Goal: Navigation & Orientation: Understand site structure

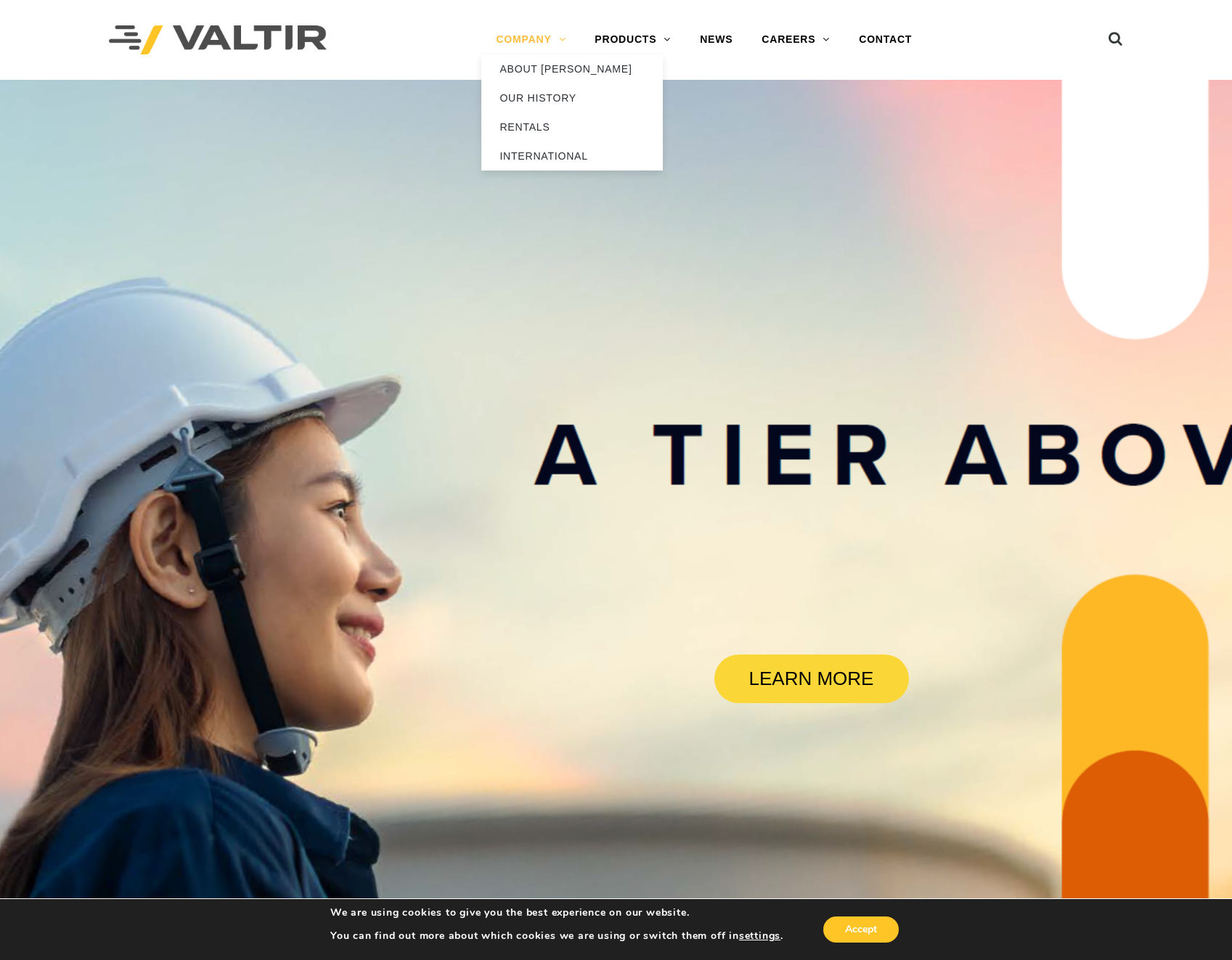
click at [547, 40] on link "COMPANY" at bounding box center [531, 39] width 99 height 29
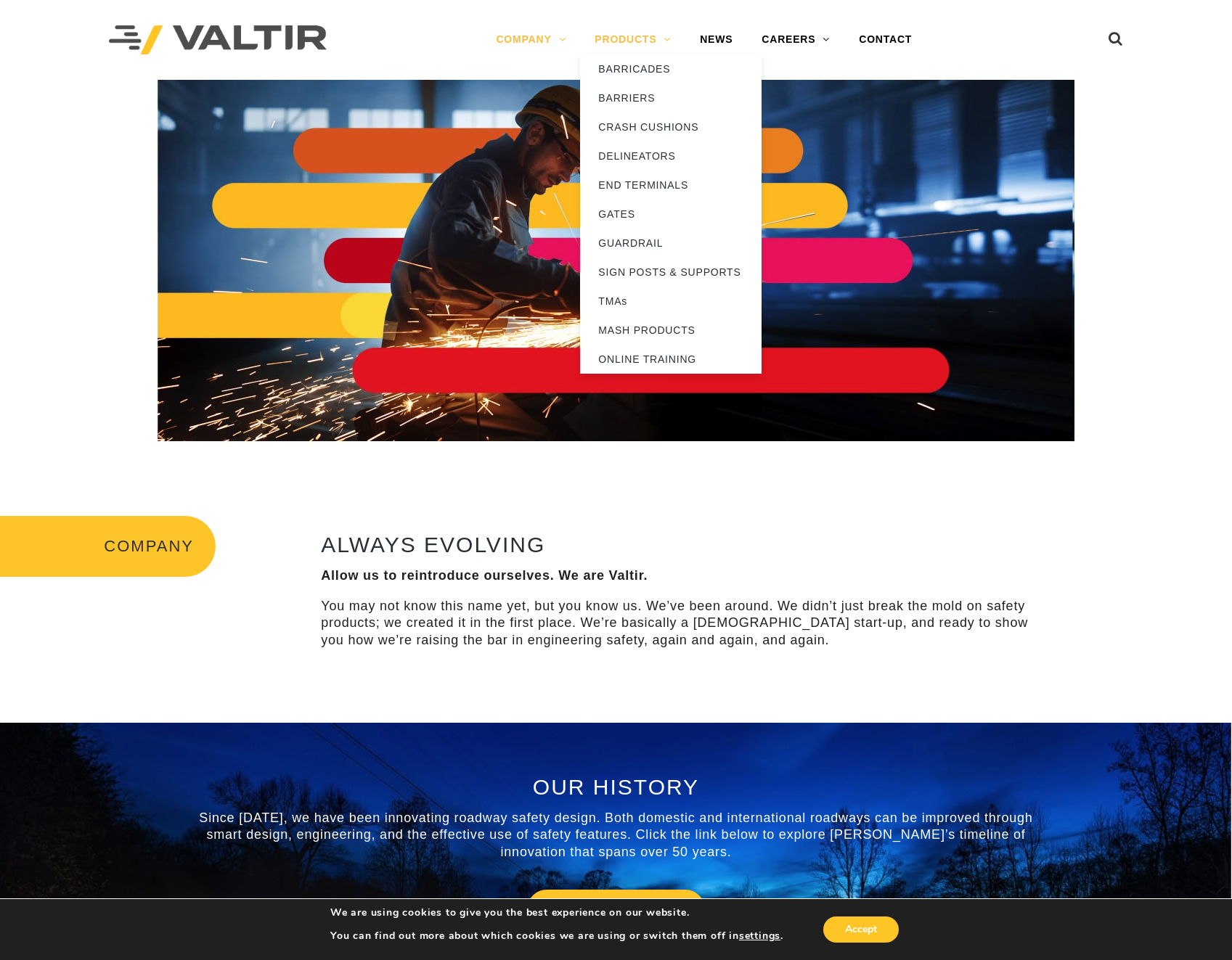
click at [613, 35] on link "PRODUCTS" at bounding box center [632, 39] width 105 height 29
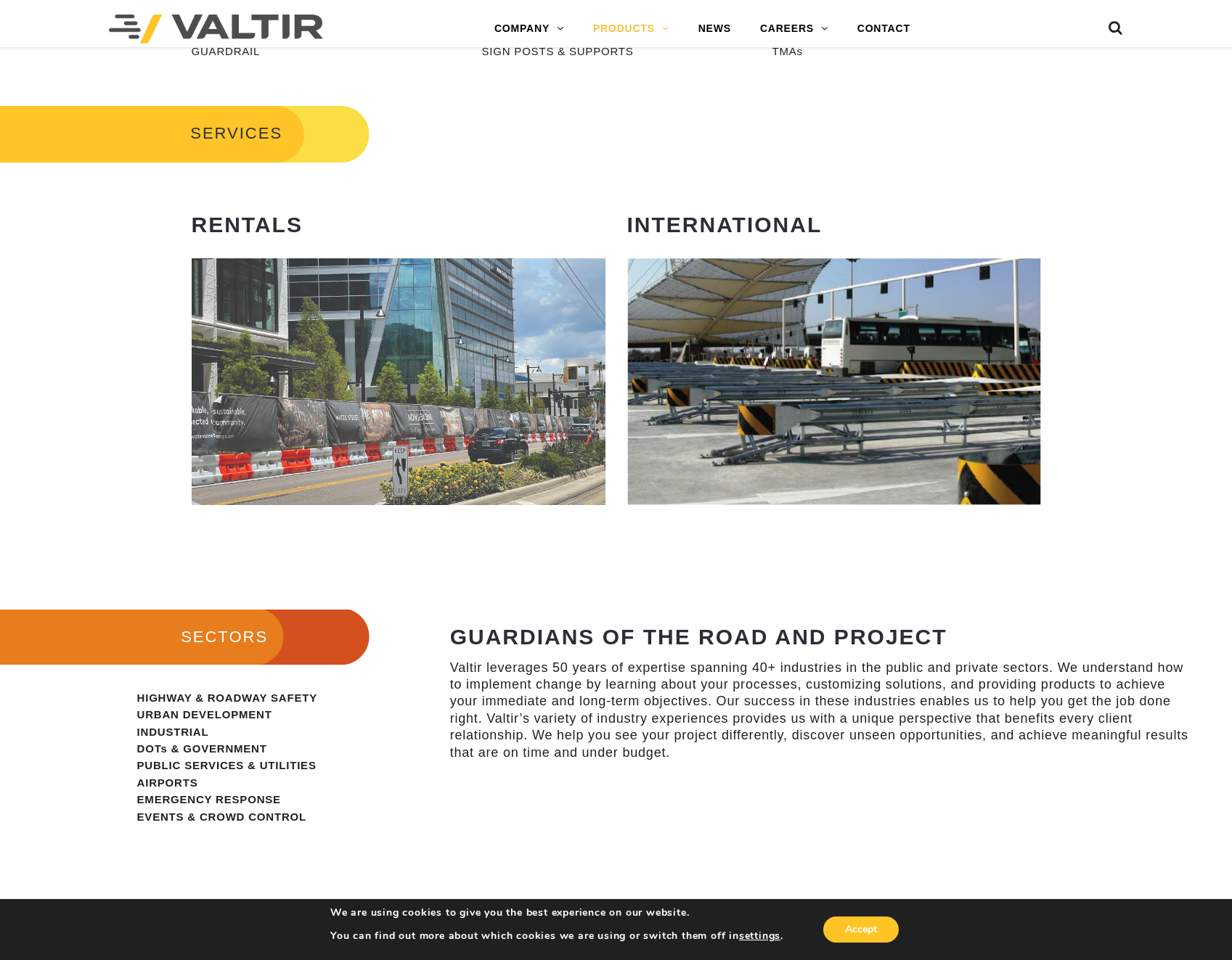
scroll to position [791, 0]
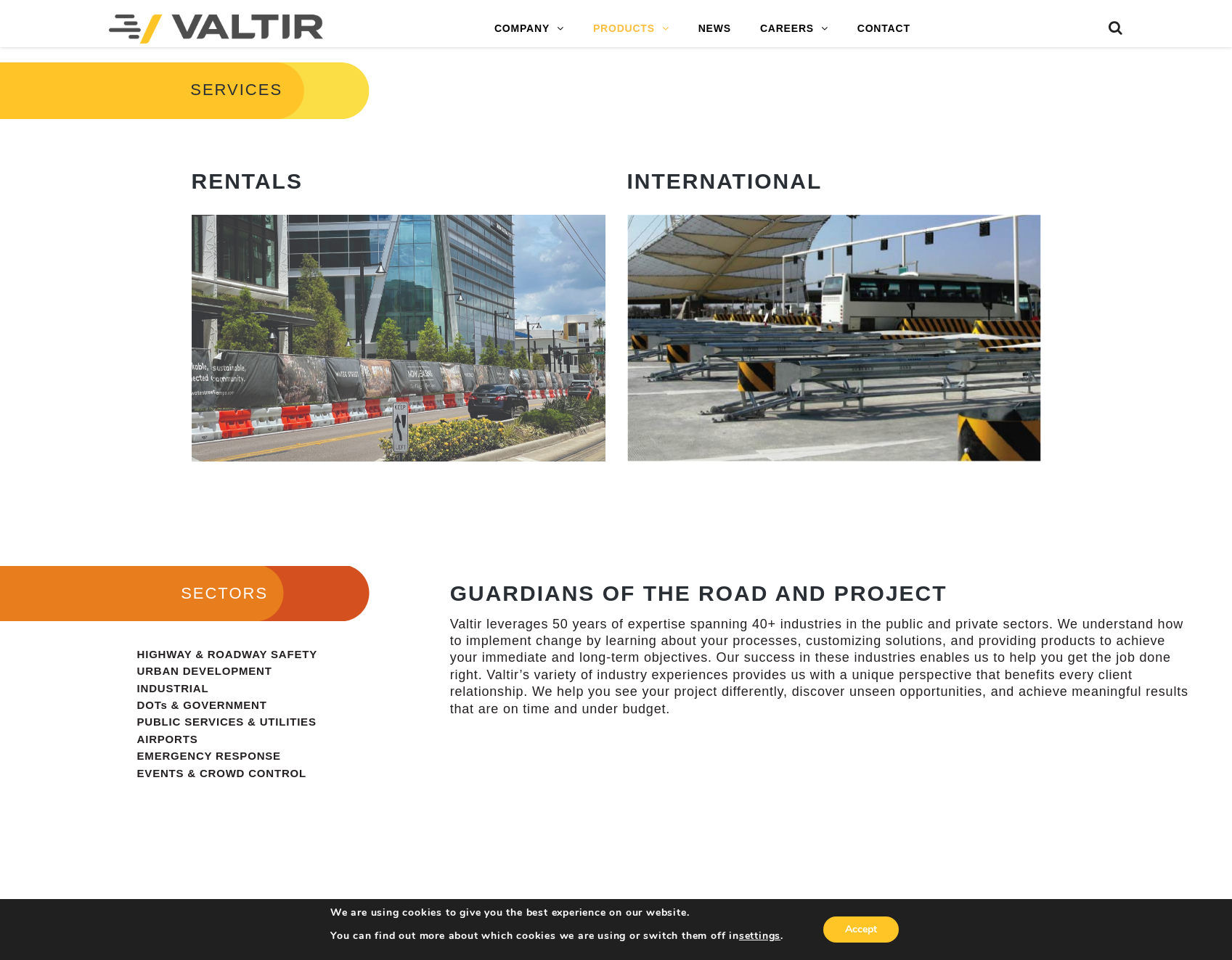
drag, startPoint x: 1026, startPoint y: 946, endPoint x: 1027, endPoint y: 935, distance: 11.0
click at [1026, 947] on aside "We are using cookies to give you the best experience on our website. You can fi…" at bounding box center [616, 929] width 1232 height 62
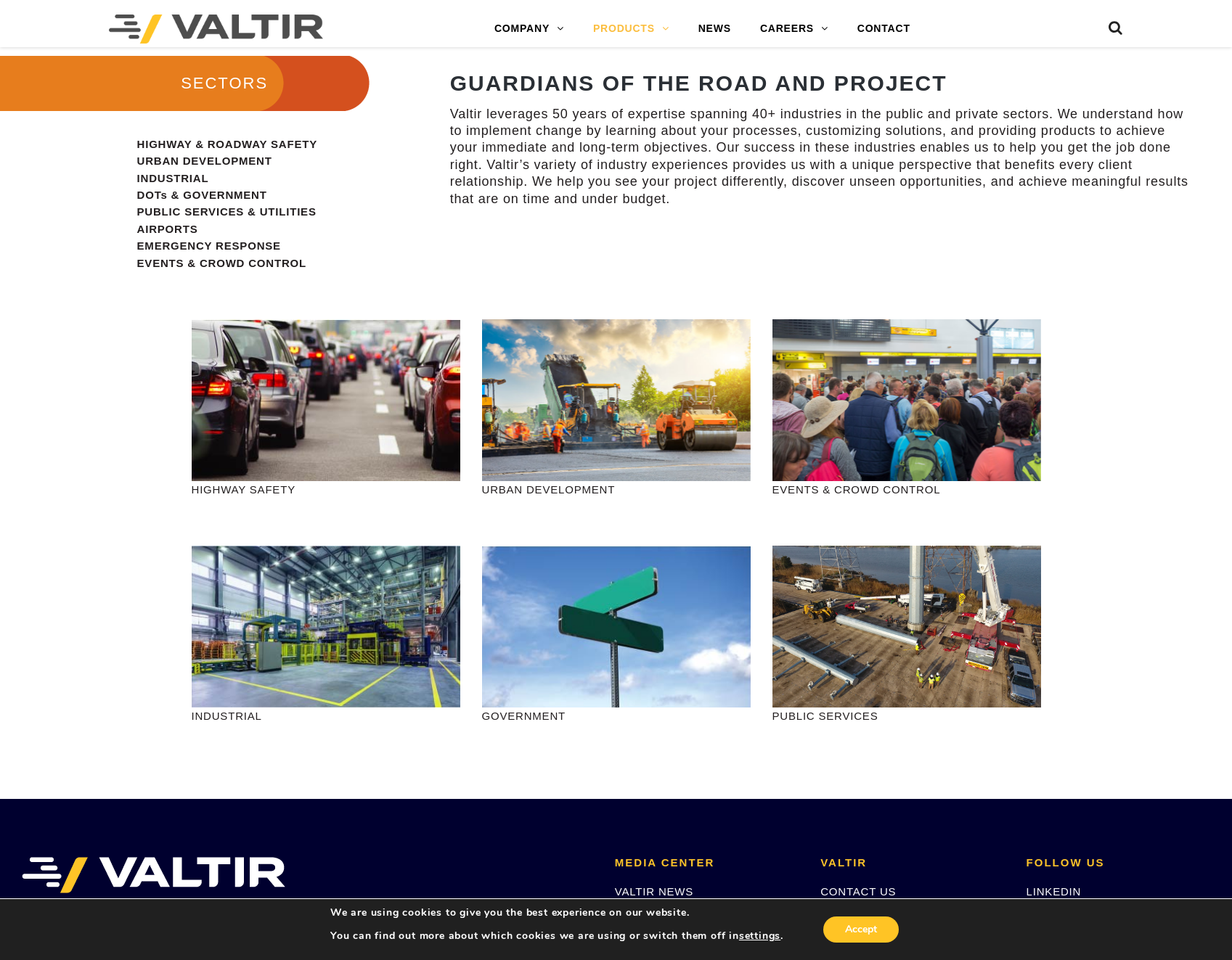
scroll to position [1307, 0]
